Goal: Information Seeking & Learning: Learn about a topic

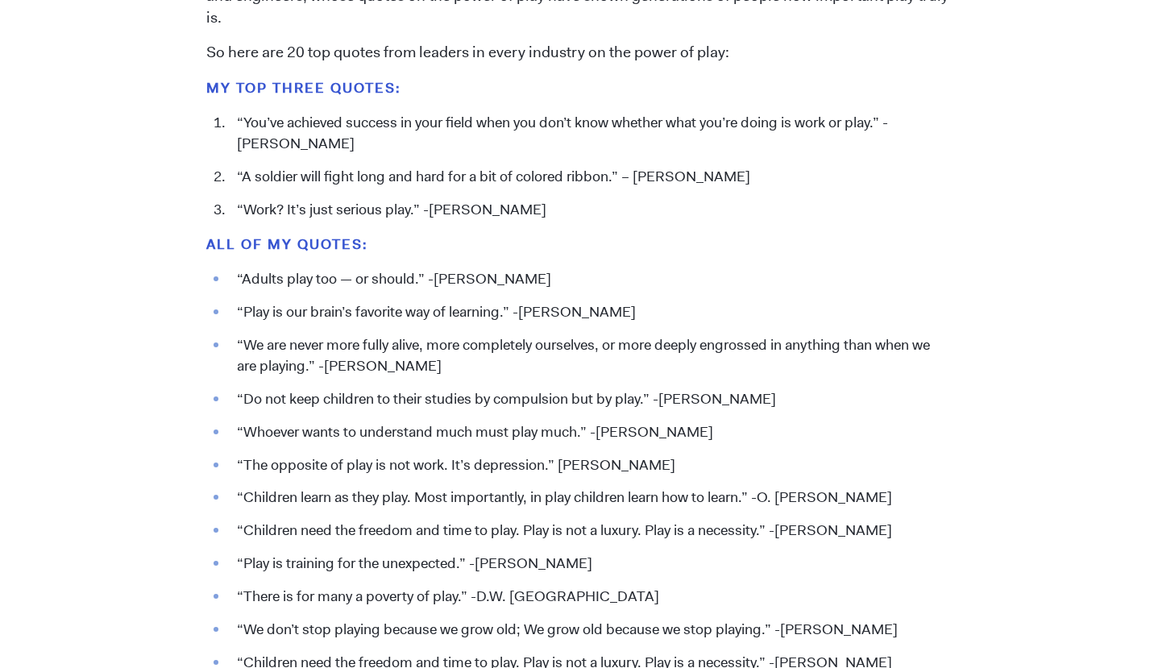
scroll to position [1692, 0]
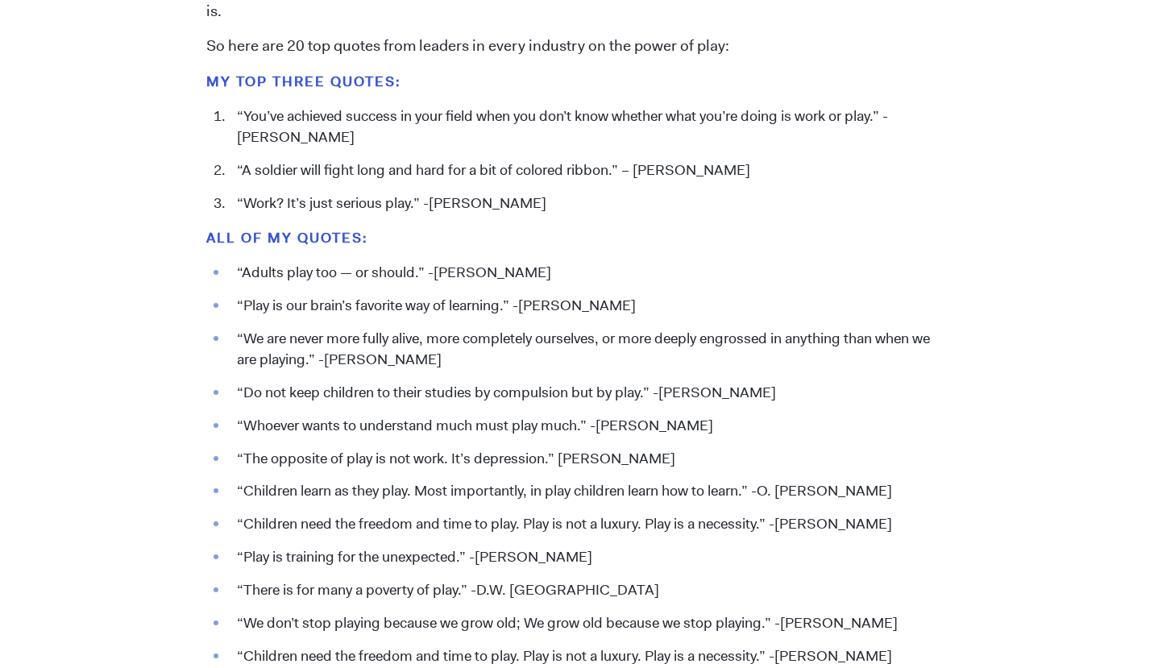
drag, startPoint x: 630, startPoint y: 307, endPoint x: 237, endPoint y: 312, distance: 393.3
click at [237, 312] on li "“Play is our brain’s favorite way of learning.” -[PERSON_NAME]" at bounding box center [590, 306] width 723 height 21
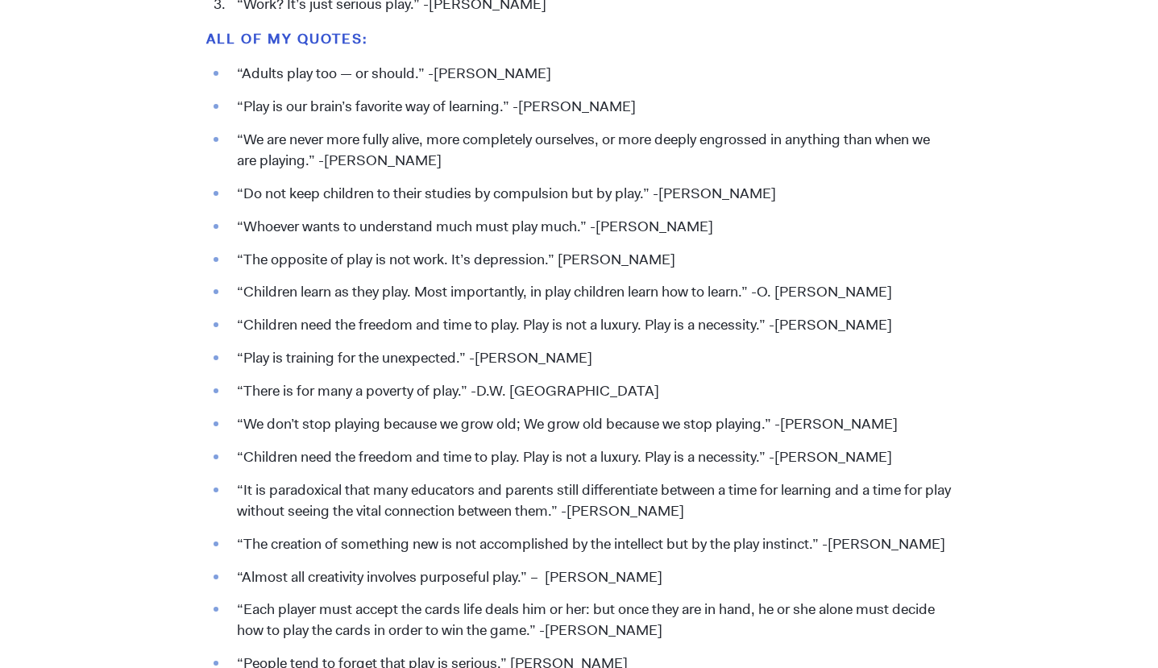
scroll to position [1889, 0]
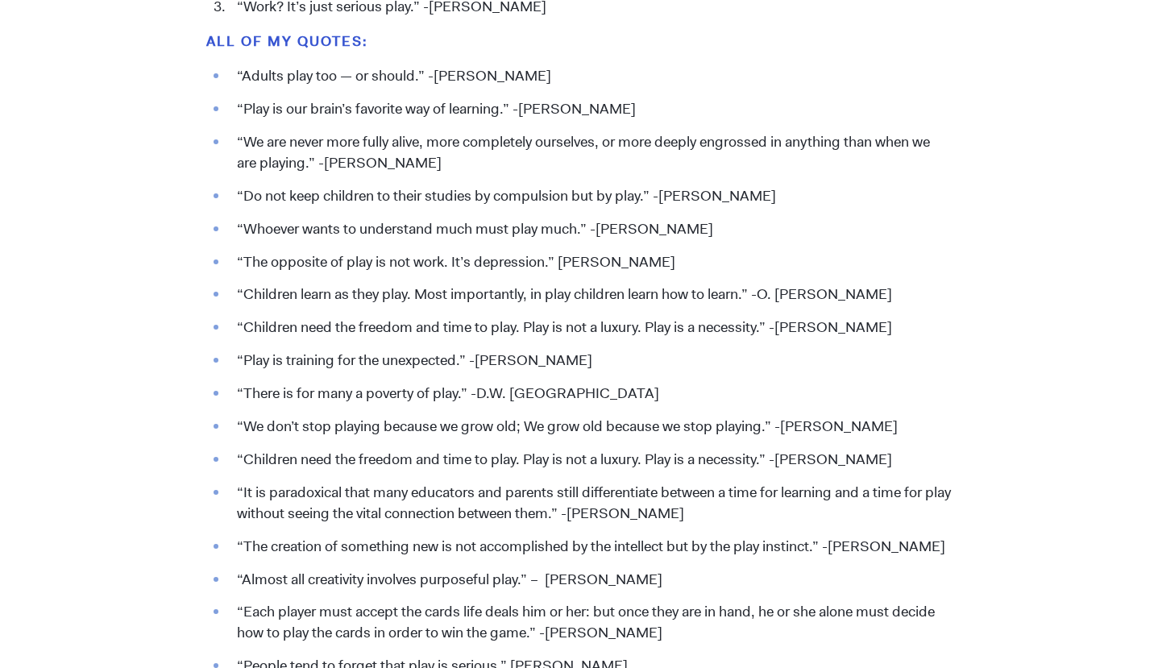
copy li "“Play is our brain’s favorite way of learning.” -[PERSON_NAME]"
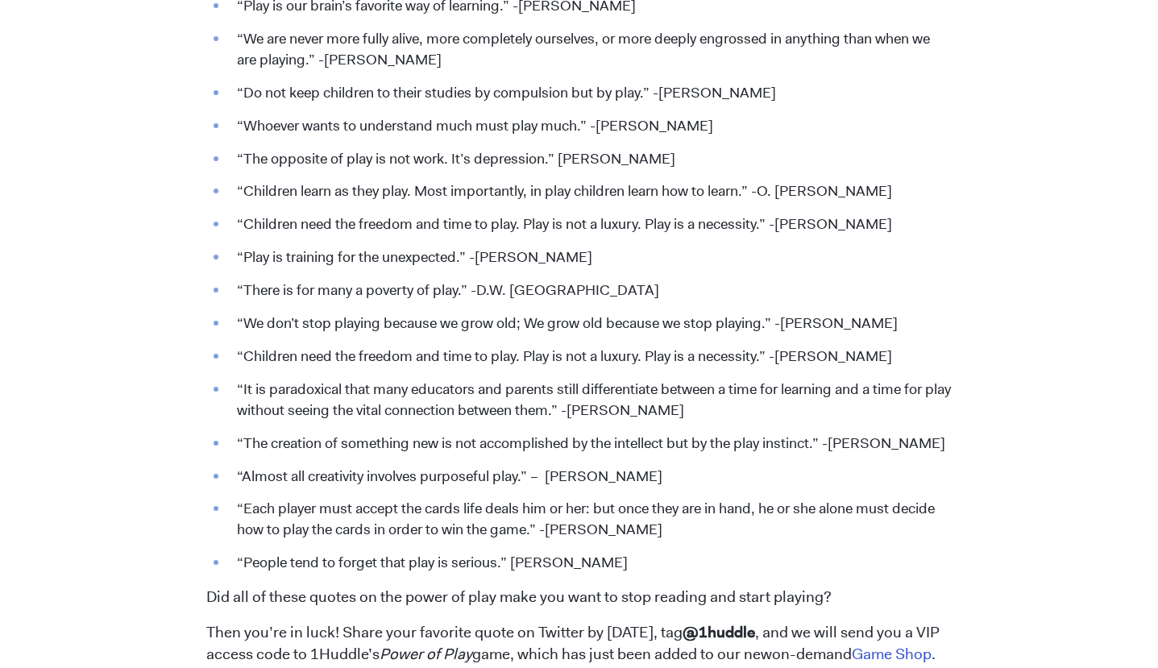
scroll to position [1991, 0]
drag, startPoint x: 660, startPoint y: 475, endPoint x: 233, endPoint y: 485, distance: 427.2
click at [233, 485] on li "“Almost all creativity involves purposeful play.” – [PERSON_NAME]" at bounding box center [590, 477] width 723 height 21
copy li "“Almost all creativity involves purposeful play.” – [PERSON_NAME]"
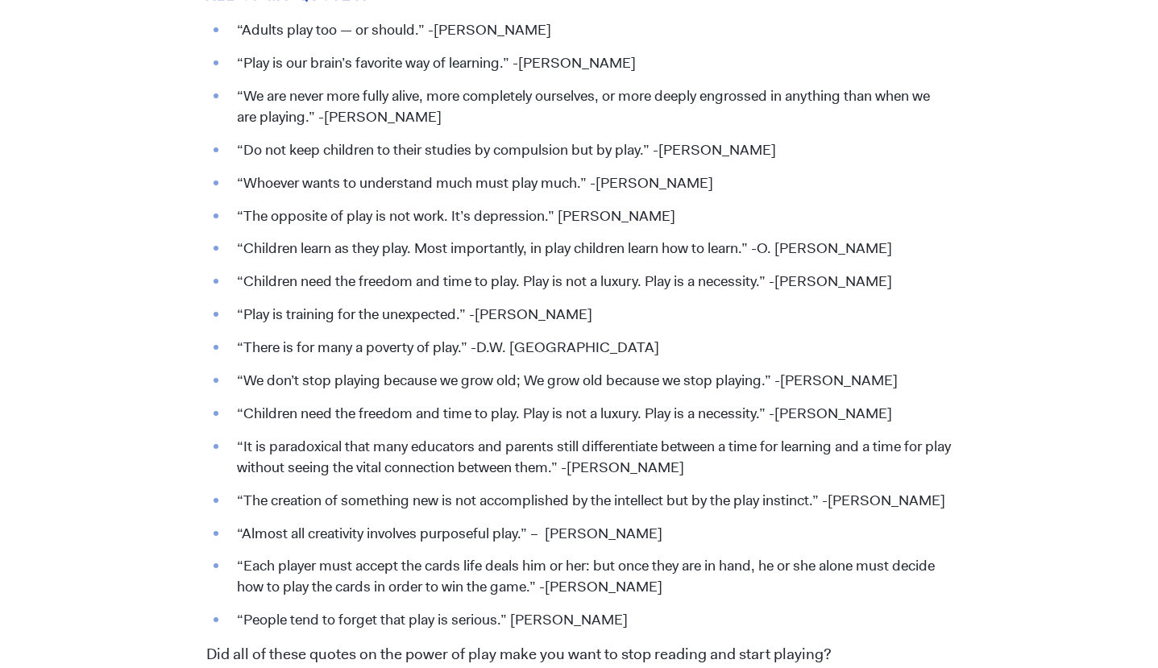
scroll to position [1933, 0]
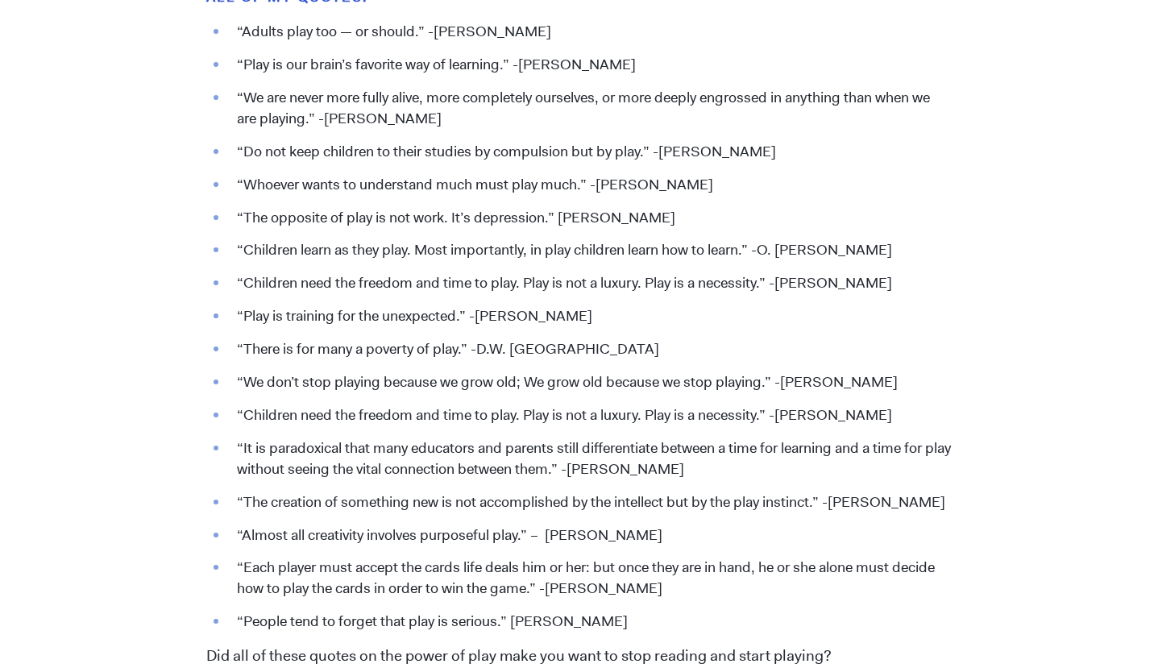
click at [692, 153] on li "“Do not keep children to their studies by compulsion but by play.” -[PERSON_NAM…" at bounding box center [590, 152] width 723 height 21
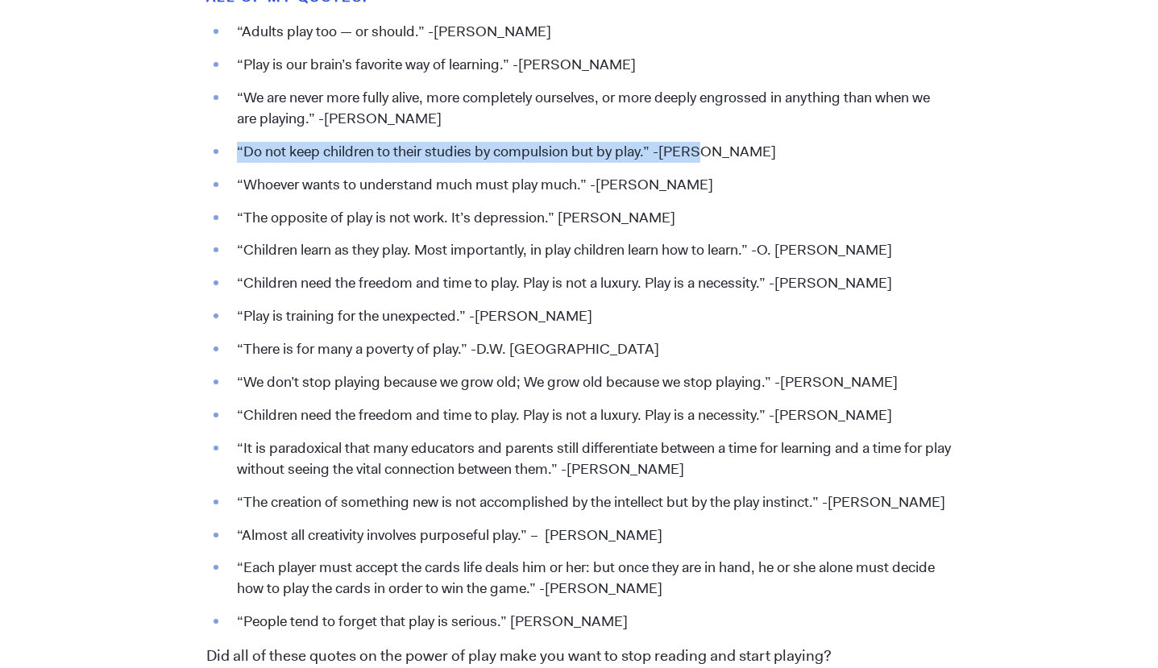
drag, startPoint x: 693, startPoint y: 150, endPoint x: 227, endPoint y: 139, distance: 465.9
click at [226, 139] on ul "“Adults play too — or should.” -[PERSON_NAME] “Play is our brain’s favorite way…" at bounding box center [578, 327] width 745 height 611
copy li "“Do not keep children to their studies by compulsion but by play.” -[PERSON_NAM…"
